Goal: Task Accomplishment & Management: Complete application form

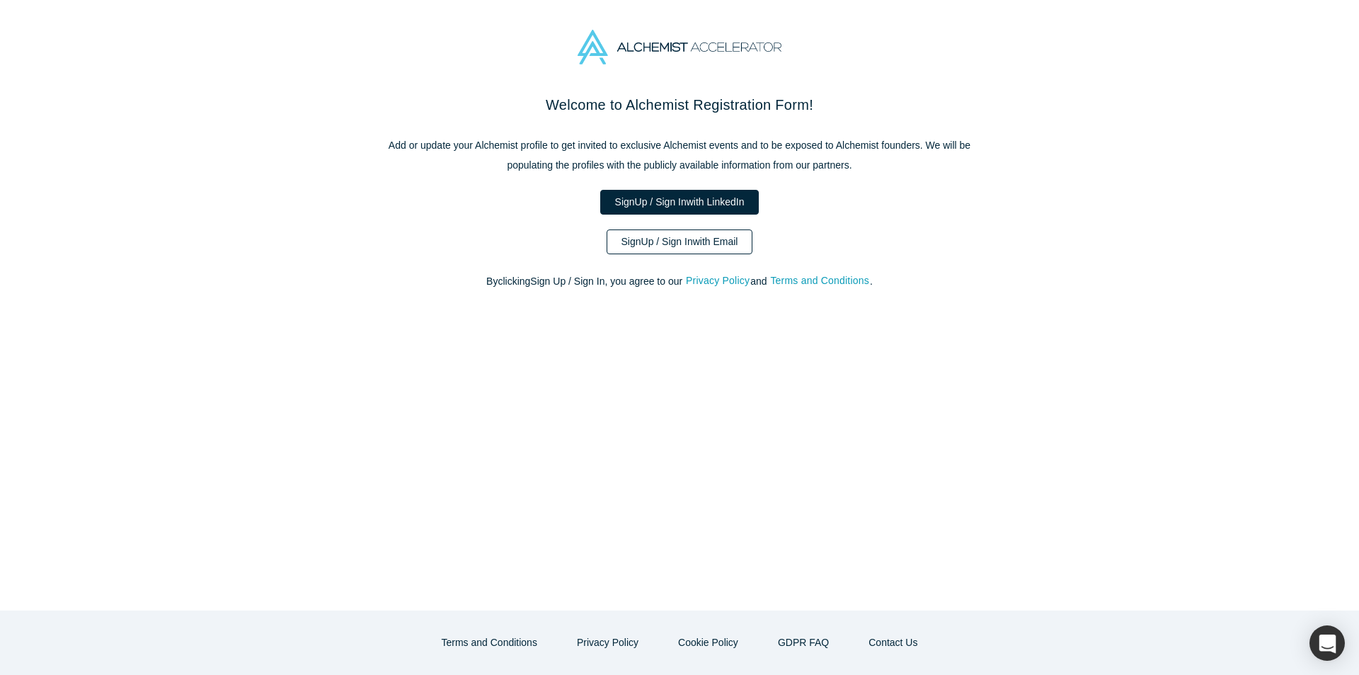
click at [701, 244] on link "Sign Up / Sign In with Email" at bounding box center [680, 241] width 147 height 25
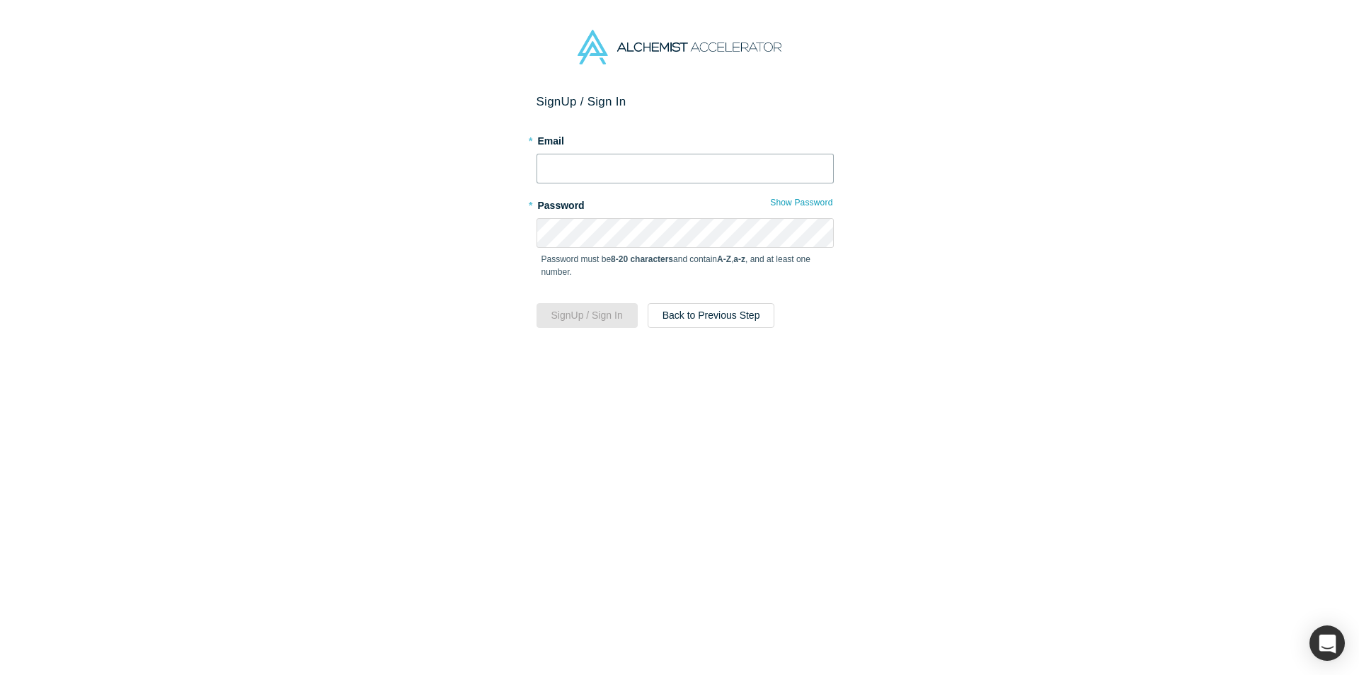
click at [656, 172] on input "text" at bounding box center [685, 169] width 297 height 30
type input "[PERSON_NAME][EMAIL_ADDRESS][PERSON_NAME][DOMAIN_NAME]"
click at [537, 303] on button "Sign Up / Sign In" at bounding box center [587, 315] width 101 height 25
